Goal: Task Accomplishment & Management: Use online tool/utility

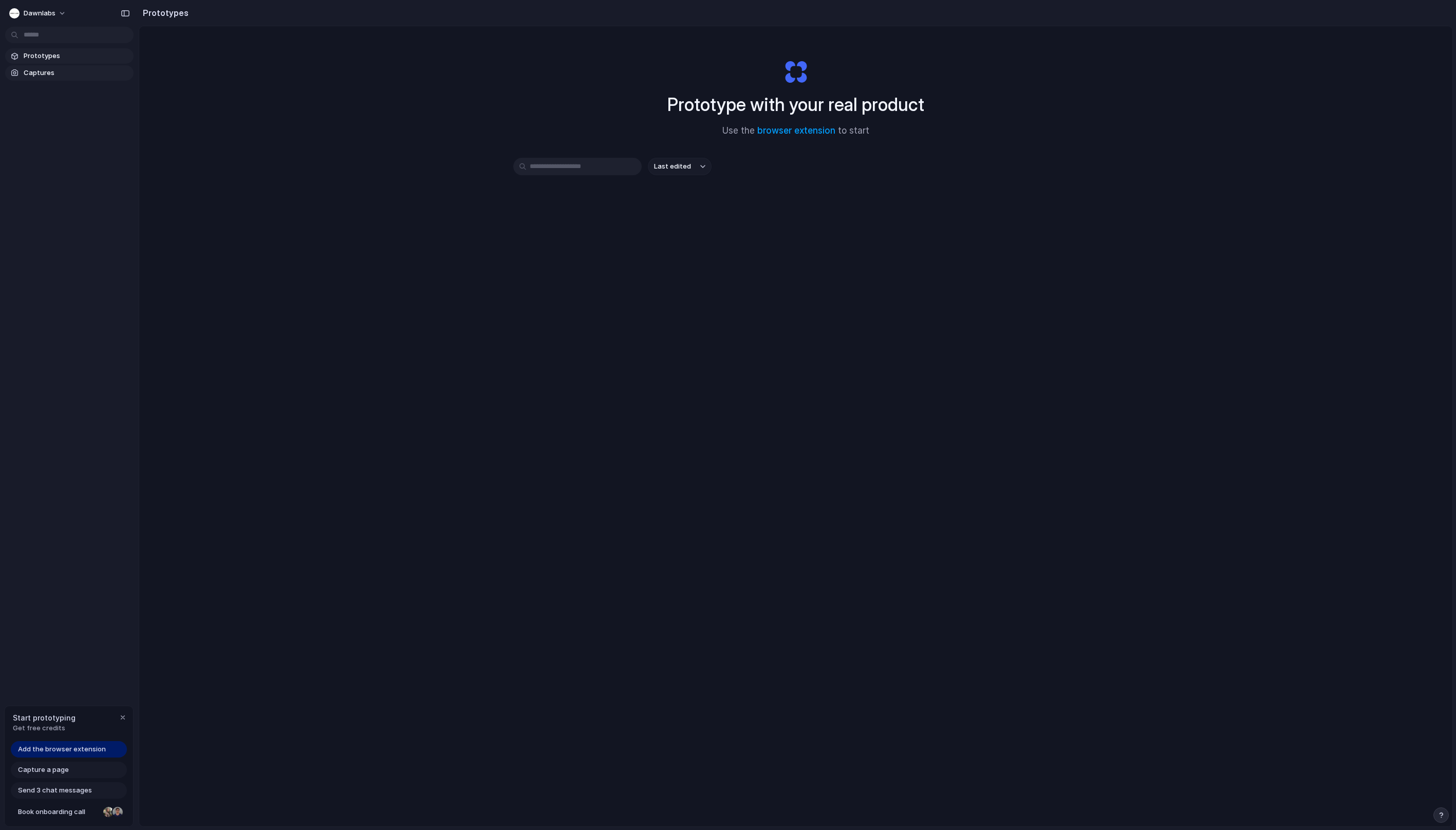
click at [65, 68] on span "Captures" at bounding box center [77, 72] width 106 height 11
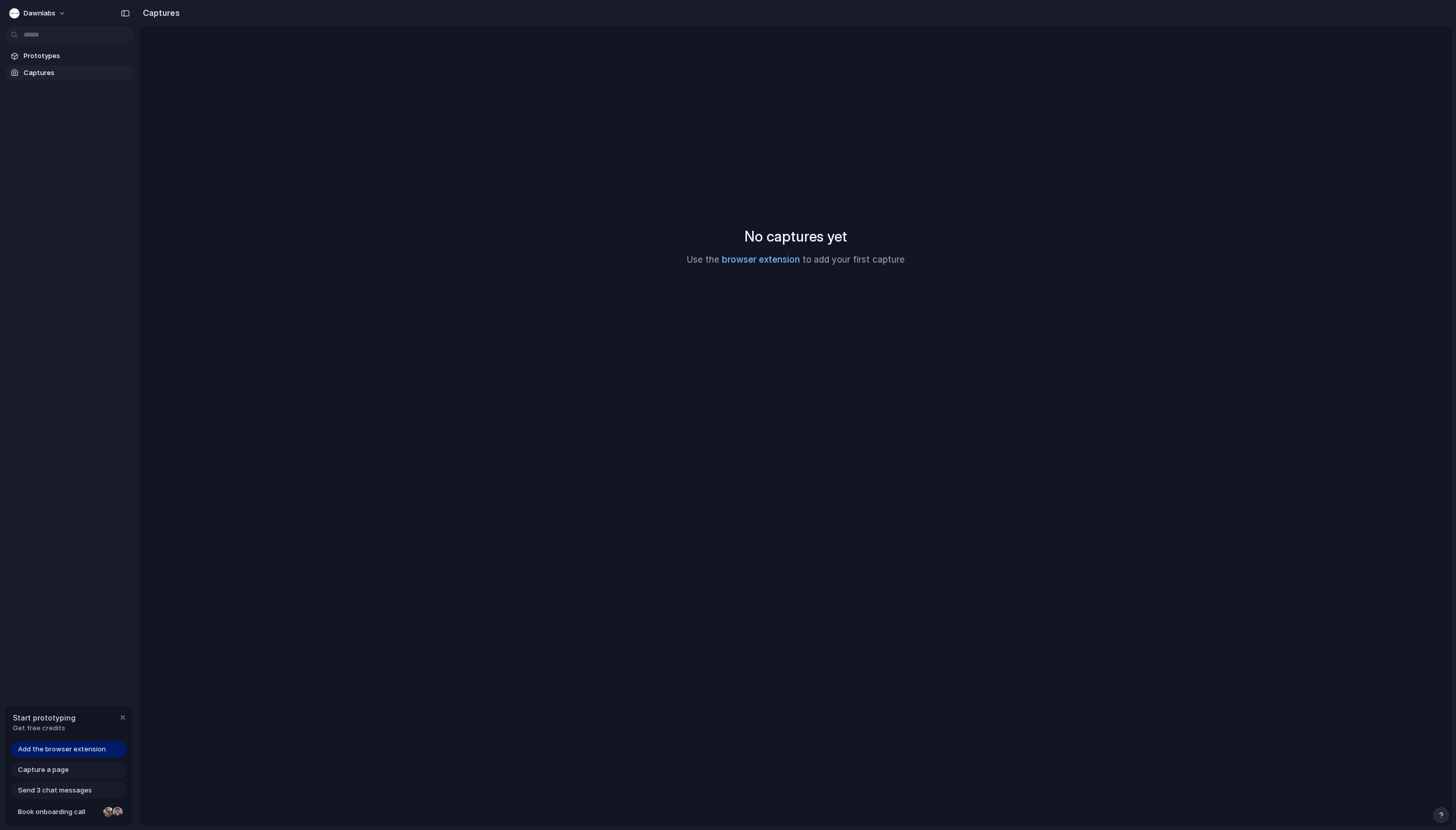
click at [783, 260] on link "browser extension" at bounding box center [761, 259] width 78 height 11
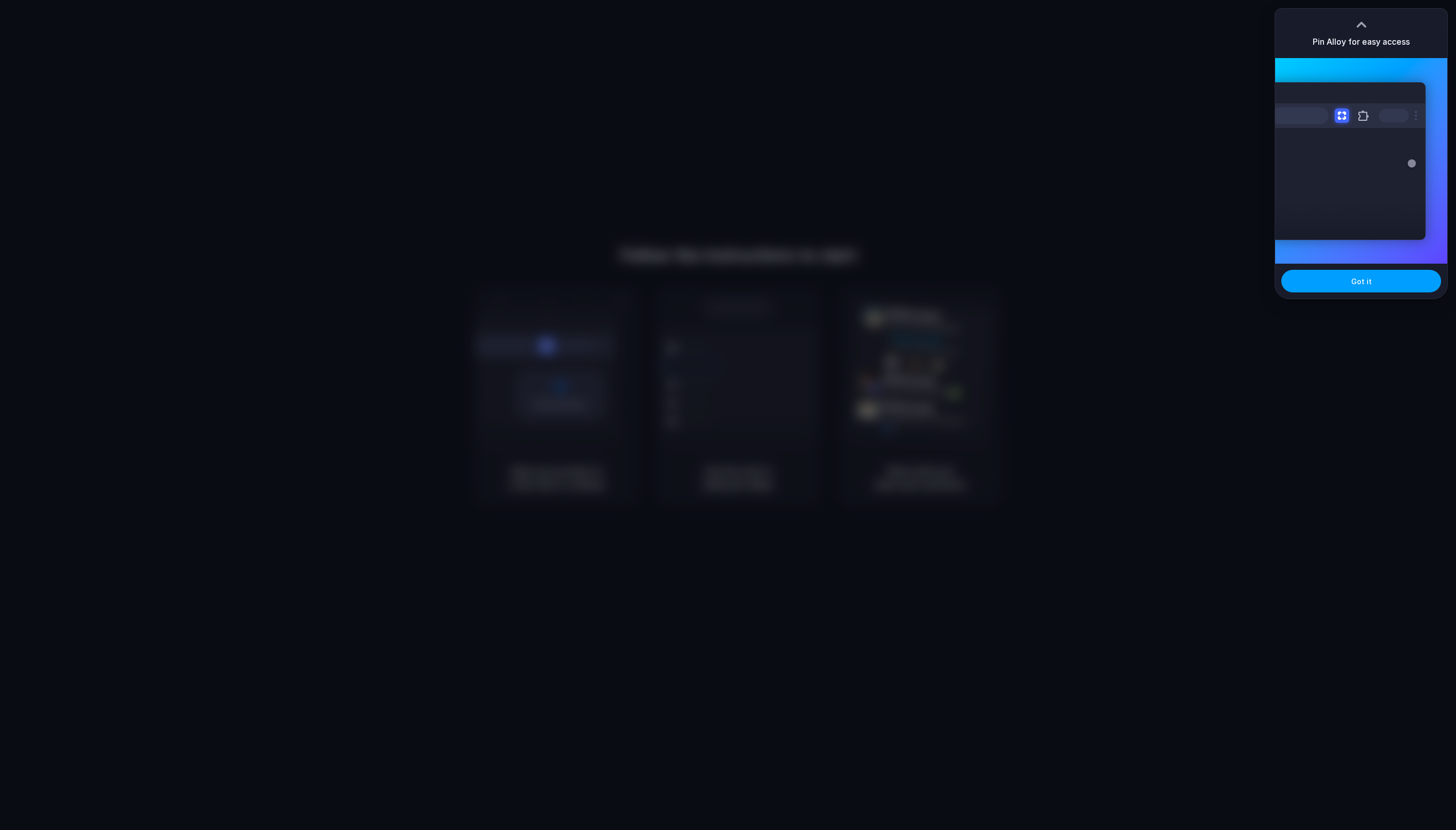
click at [1370, 279] on span "Got it" at bounding box center [1361, 281] width 20 height 11
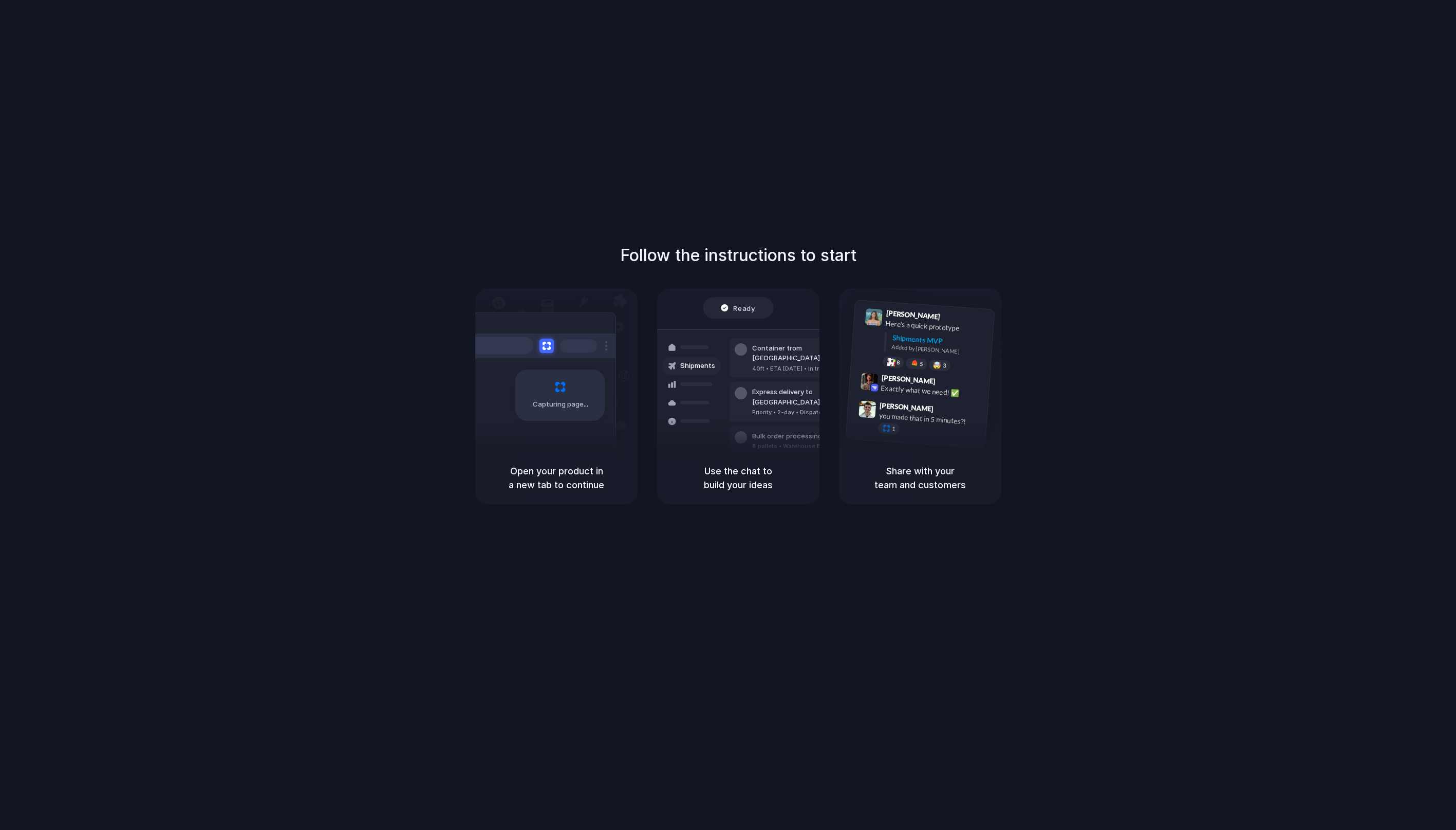
click at [555, 386] on div "Capturing page" at bounding box center [560, 395] width 90 height 51
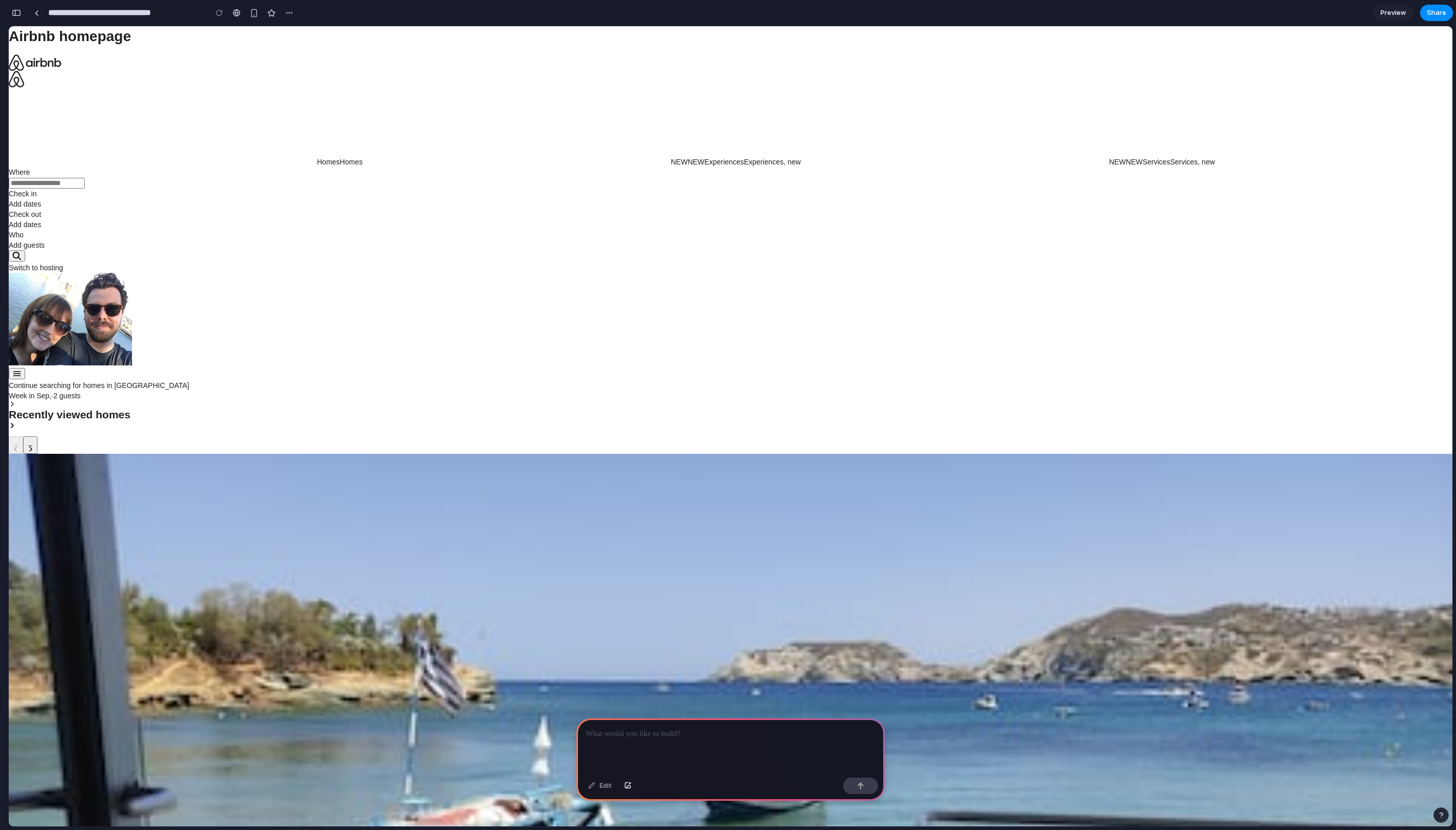
click at [708, 741] on div at bounding box center [730, 745] width 309 height 55
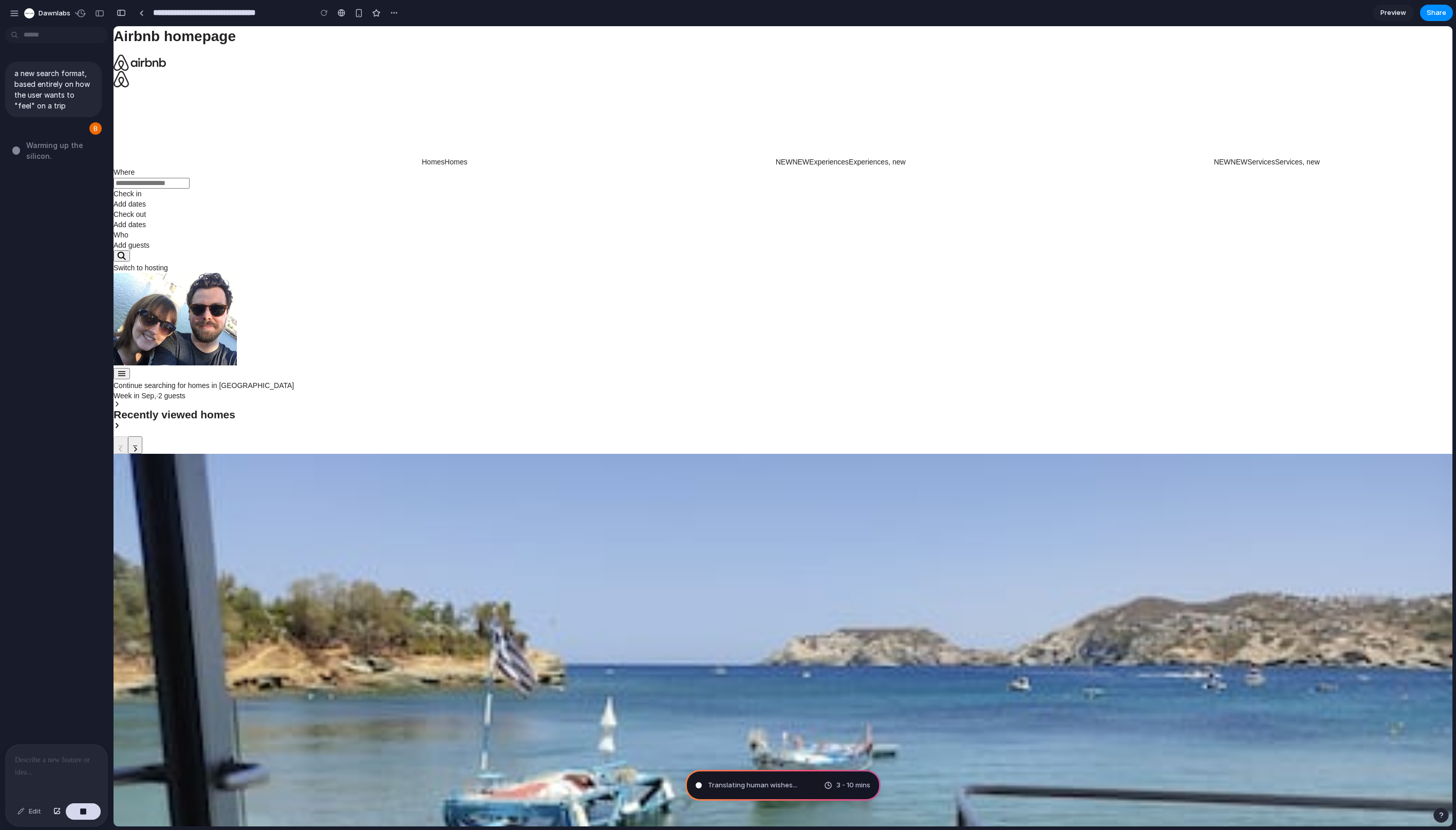
type input "**********"
